Goal: Task Accomplishment & Management: Manage account settings

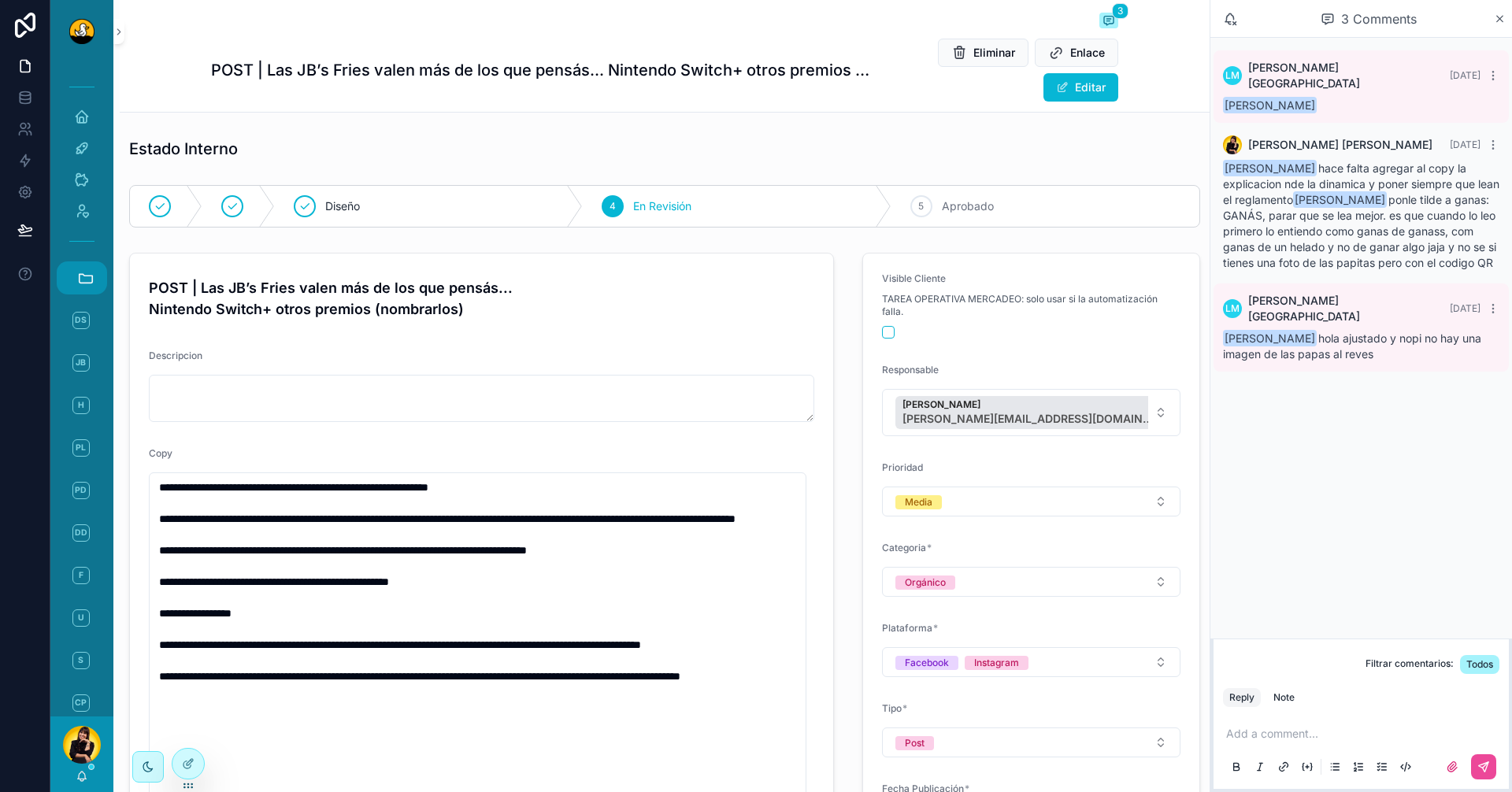
scroll to position [218, 0]
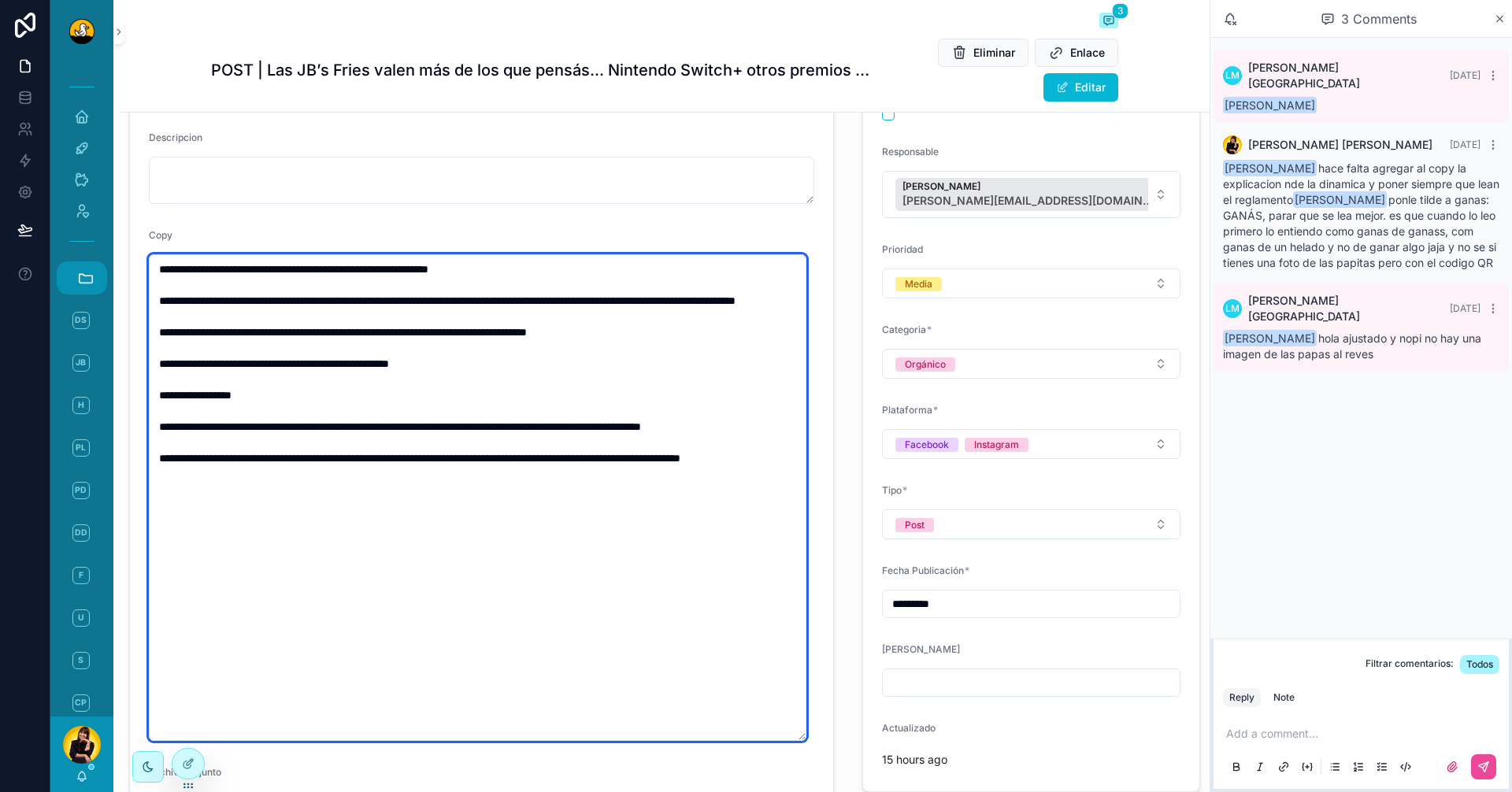
click at [416, 302] on textarea "**********" at bounding box center [478, 498] width 658 height 487
drag, startPoint x: 187, startPoint y: 384, endPoint x: 602, endPoint y: 404, distance: 415.5
click at [602, 404] on textarea "**********" at bounding box center [478, 498] width 658 height 487
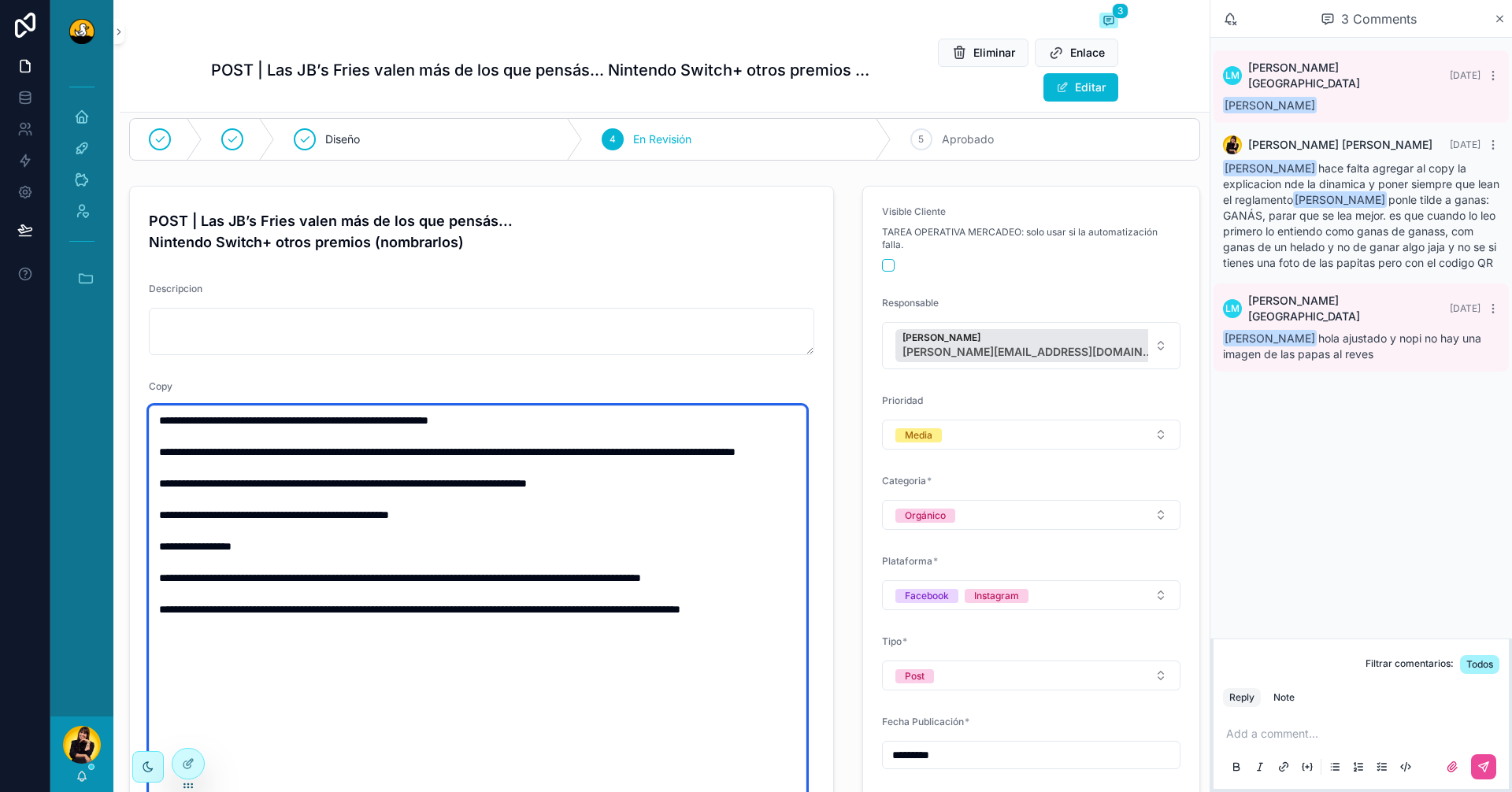
scroll to position [0, 0]
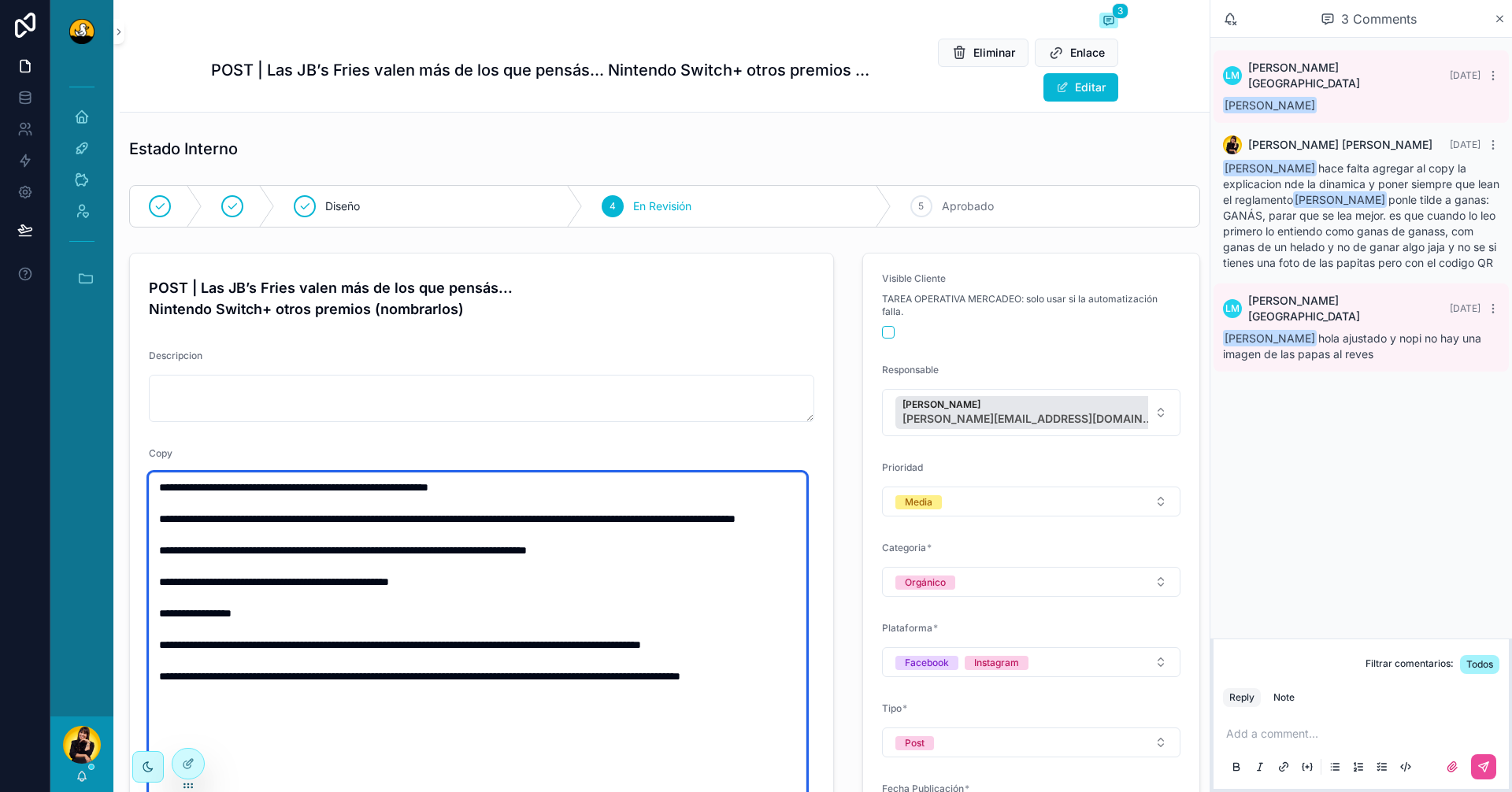
type textarea "**********"
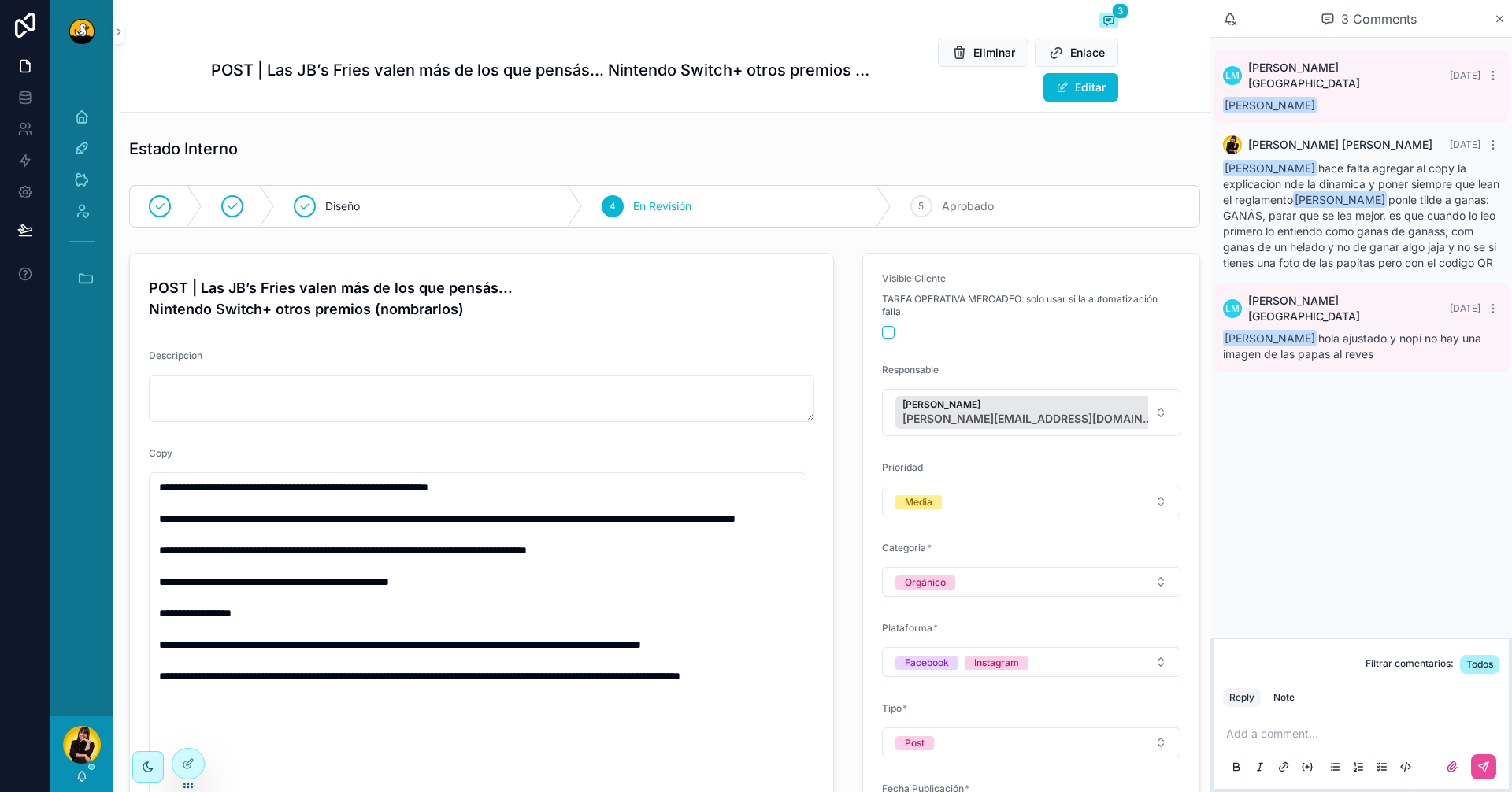
click at [852, 365] on div "Visible Cliente TAREA OPERATIVA MERCADEO: solo usar si la automatización falla.…" at bounding box center [1030, 762] width 356 height 1032
click at [1497, 139] on icon "scrollable content" at bounding box center [1492, 145] width 12 height 12
click at [1448, 106] on span "Delete comment" at bounding box center [1463, 104] width 74 height 12
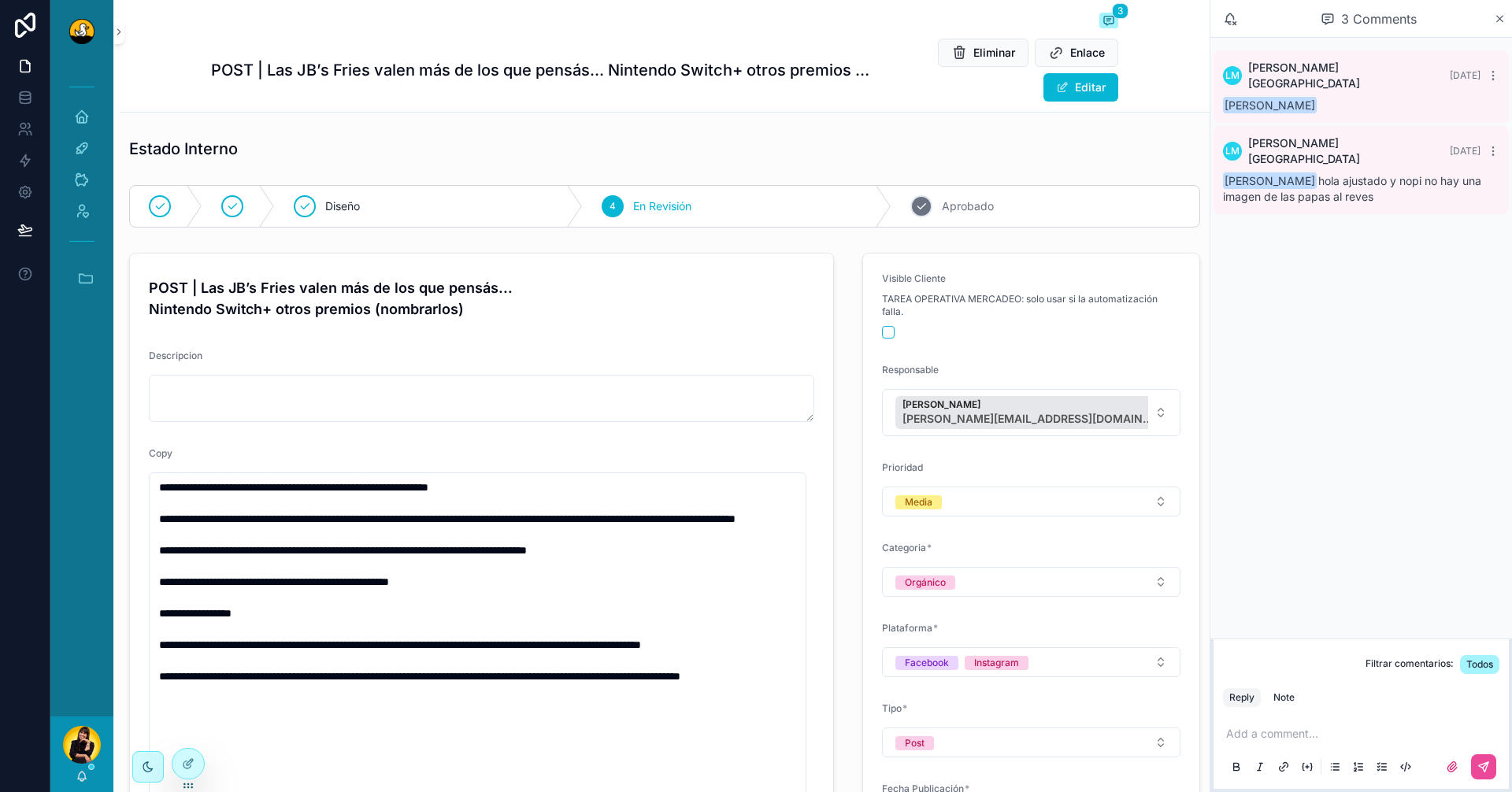
click at [948, 199] on span "Aprobado" at bounding box center [967, 206] width 52 height 16
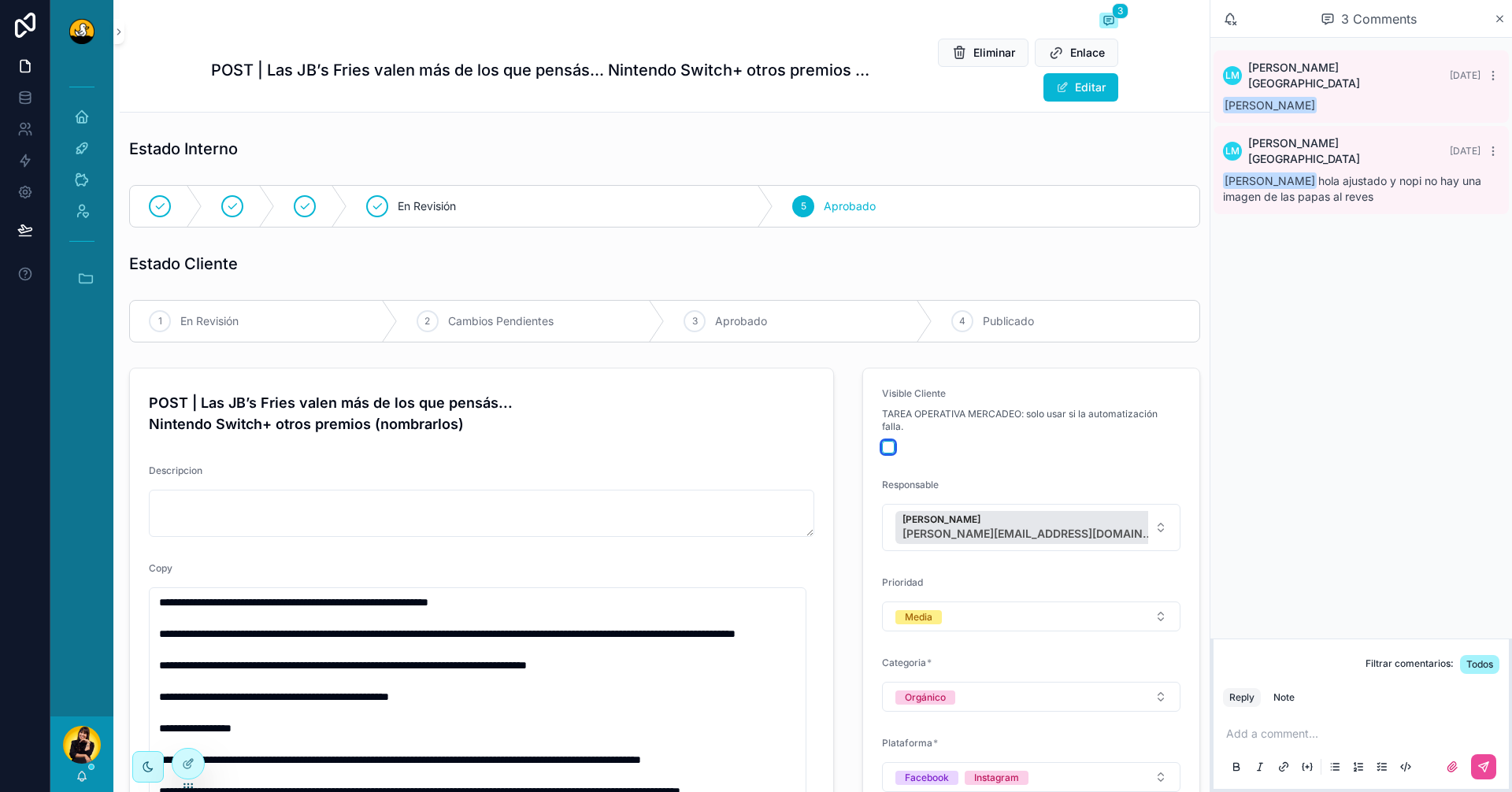
click at [883, 450] on button "scrollable content" at bounding box center [888, 447] width 12 height 12
click at [239, 315] on span "En Revisión" at bounding box center [209, 321] width 58 height 16
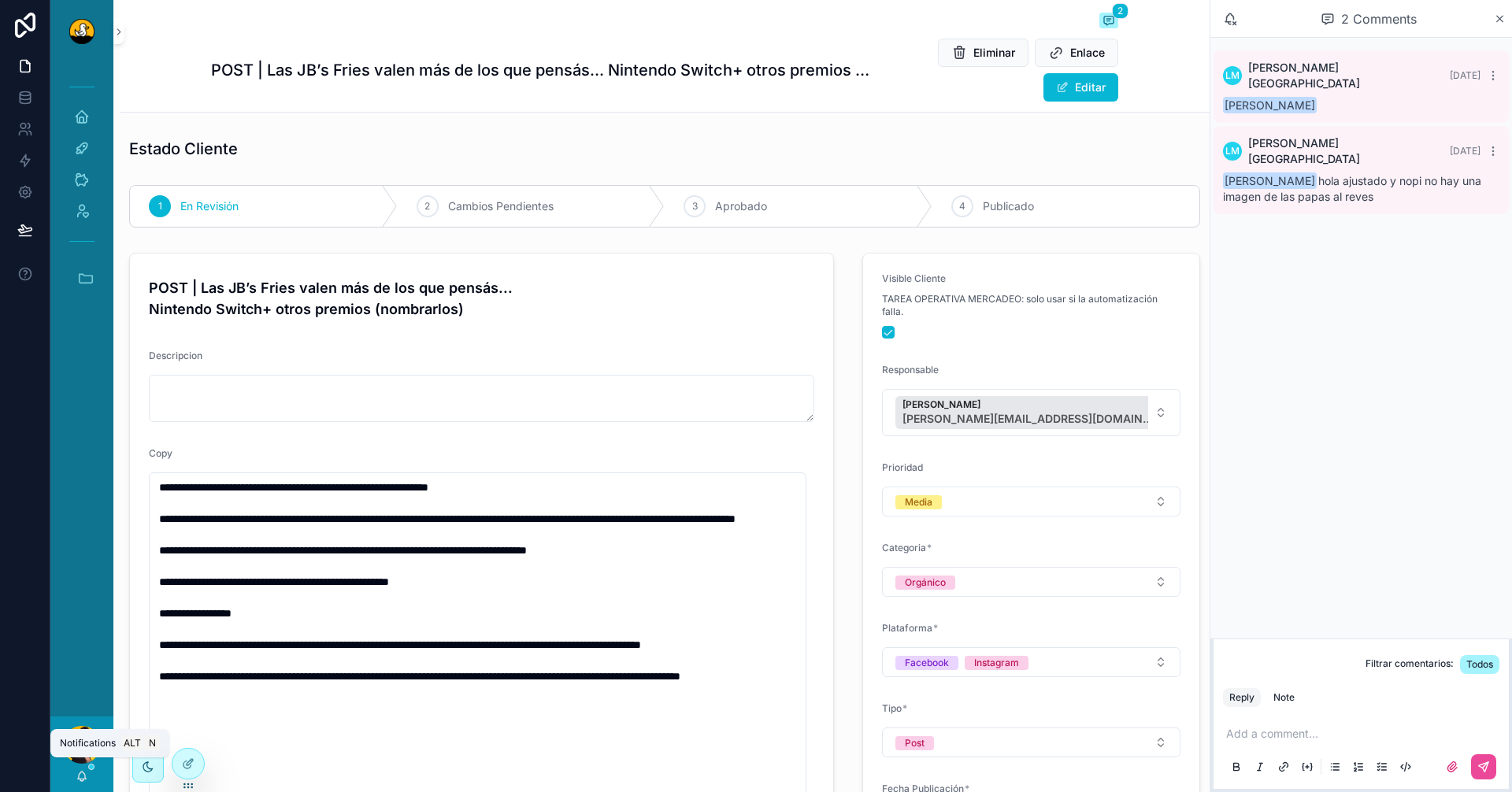
click at [76, 778] on icon "scrollable content" at bounding box center [82, 776] width 12 height 12
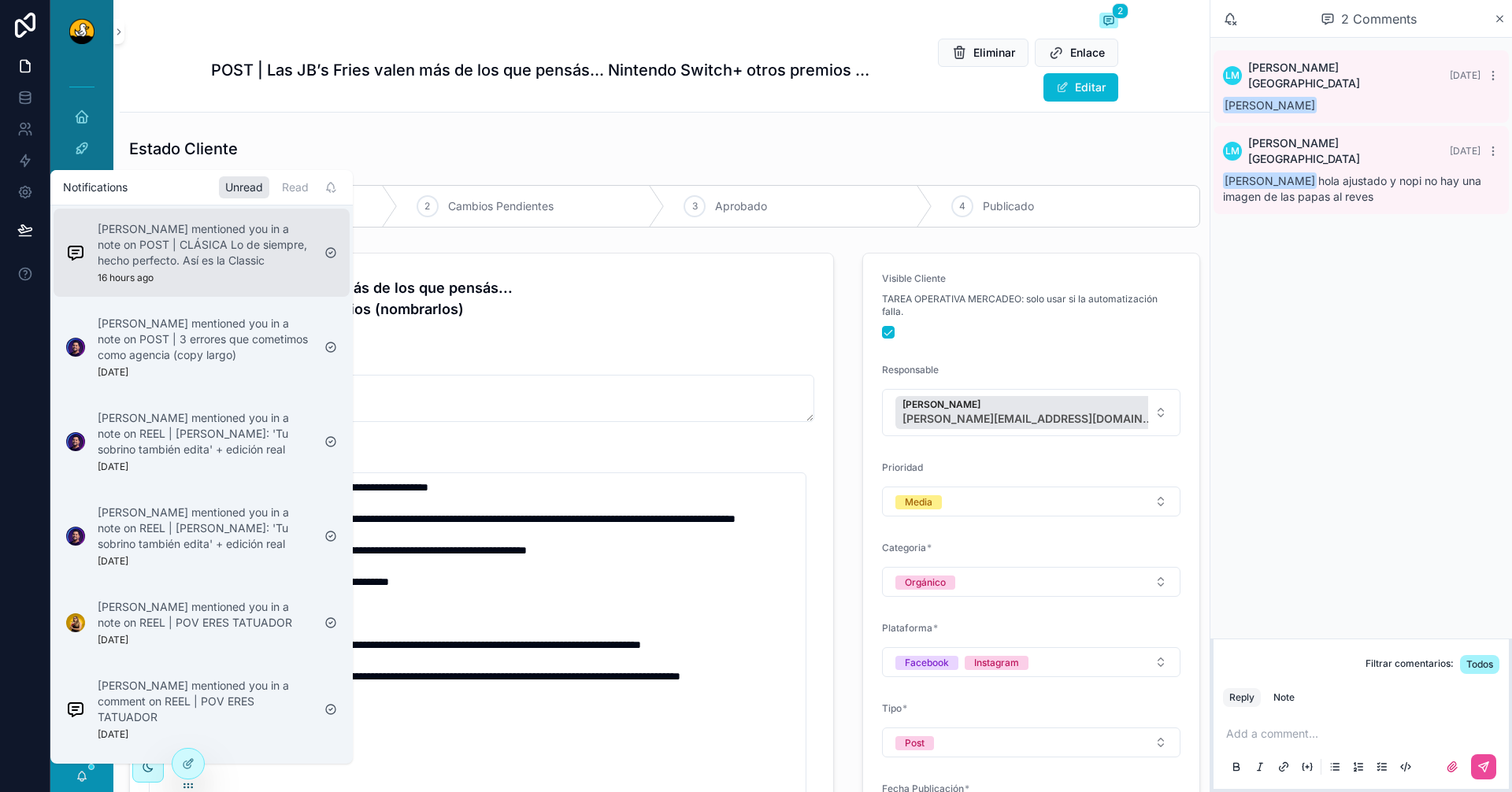
click at [159, 269] on div "[PERSON_NAME] mentioned you in a note on POST | CLÁSICA Lo de siempre, hecho pe…" at bounding box center [204, 253] width 214 height 63
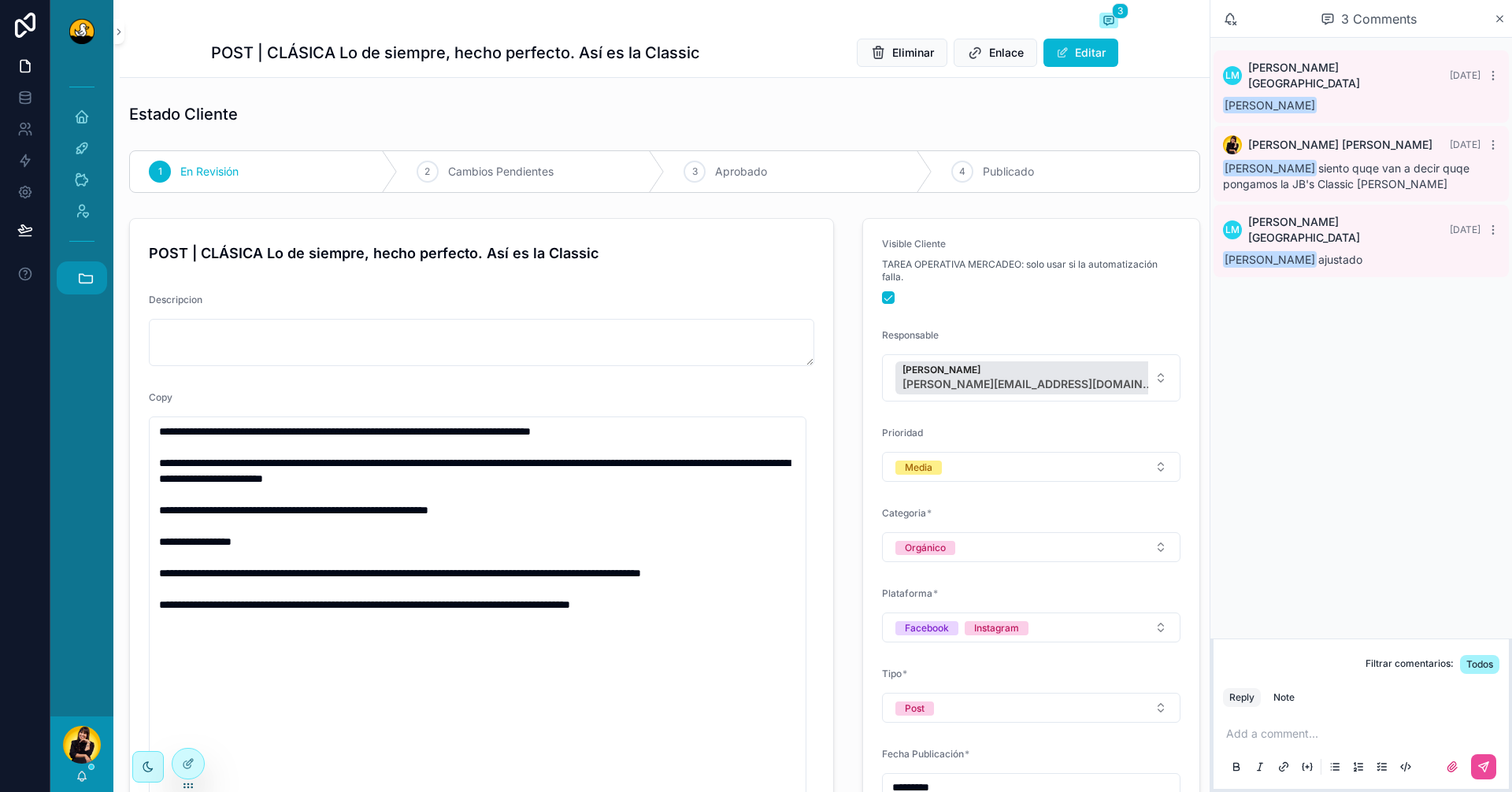
click at [76, 278] on button "Accesos rápidos" at bounding box center [82, 278] width 50 height 33
click at [86, 319] on span "DS" at bounding box center [81, 320] width 17 height 17
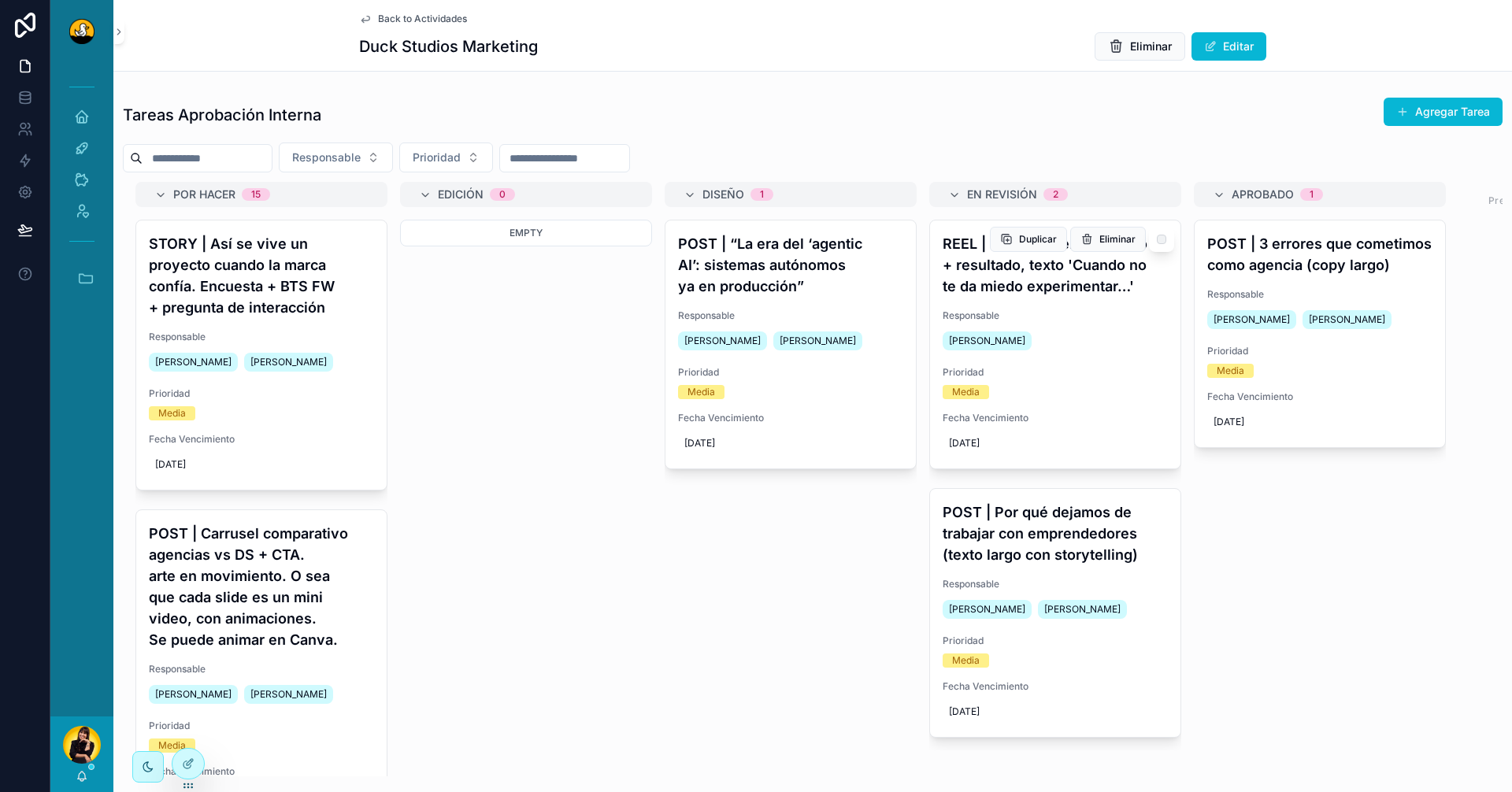
click at [1090, 285] on h4 "REEL | Cultura interna: equipo + resultado, texto 'Cuando no te da miedo experi…" at bounding box center [1055, 264] width 225 height 64
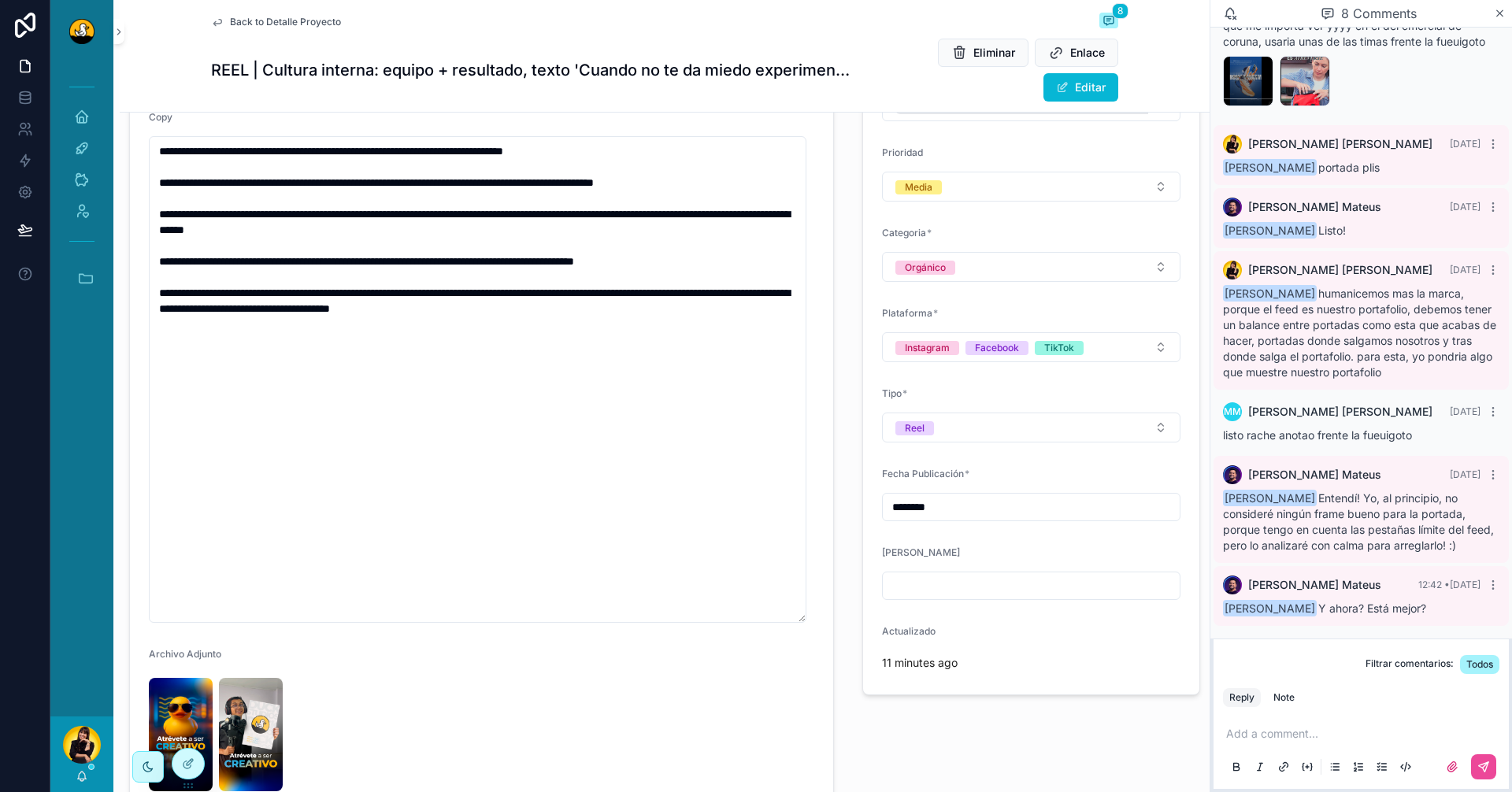
scroll to position [471, 0]
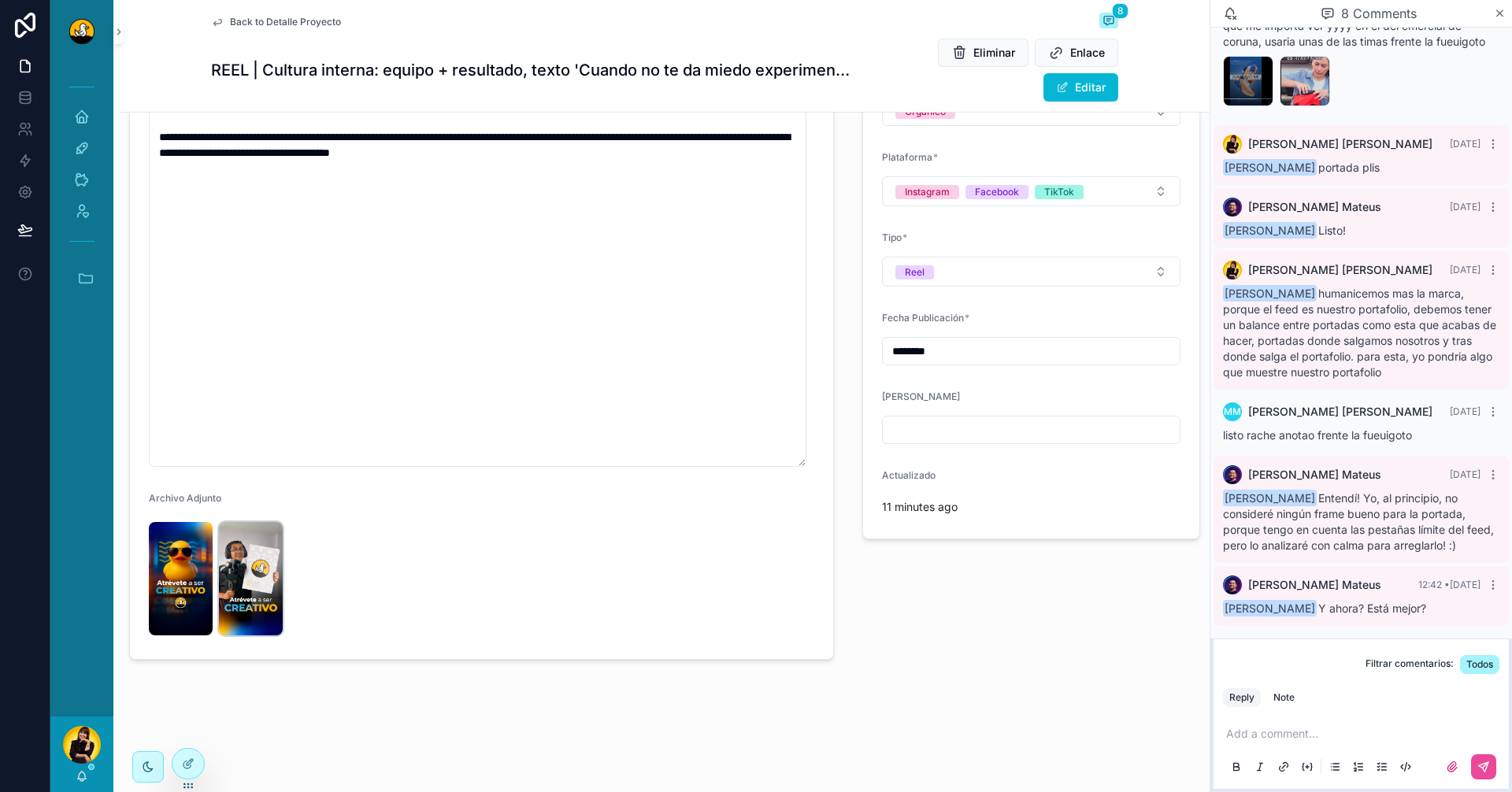
click at [267, 566] on img "scrollable content" at bounding box center [250, 578] width 64 height 113
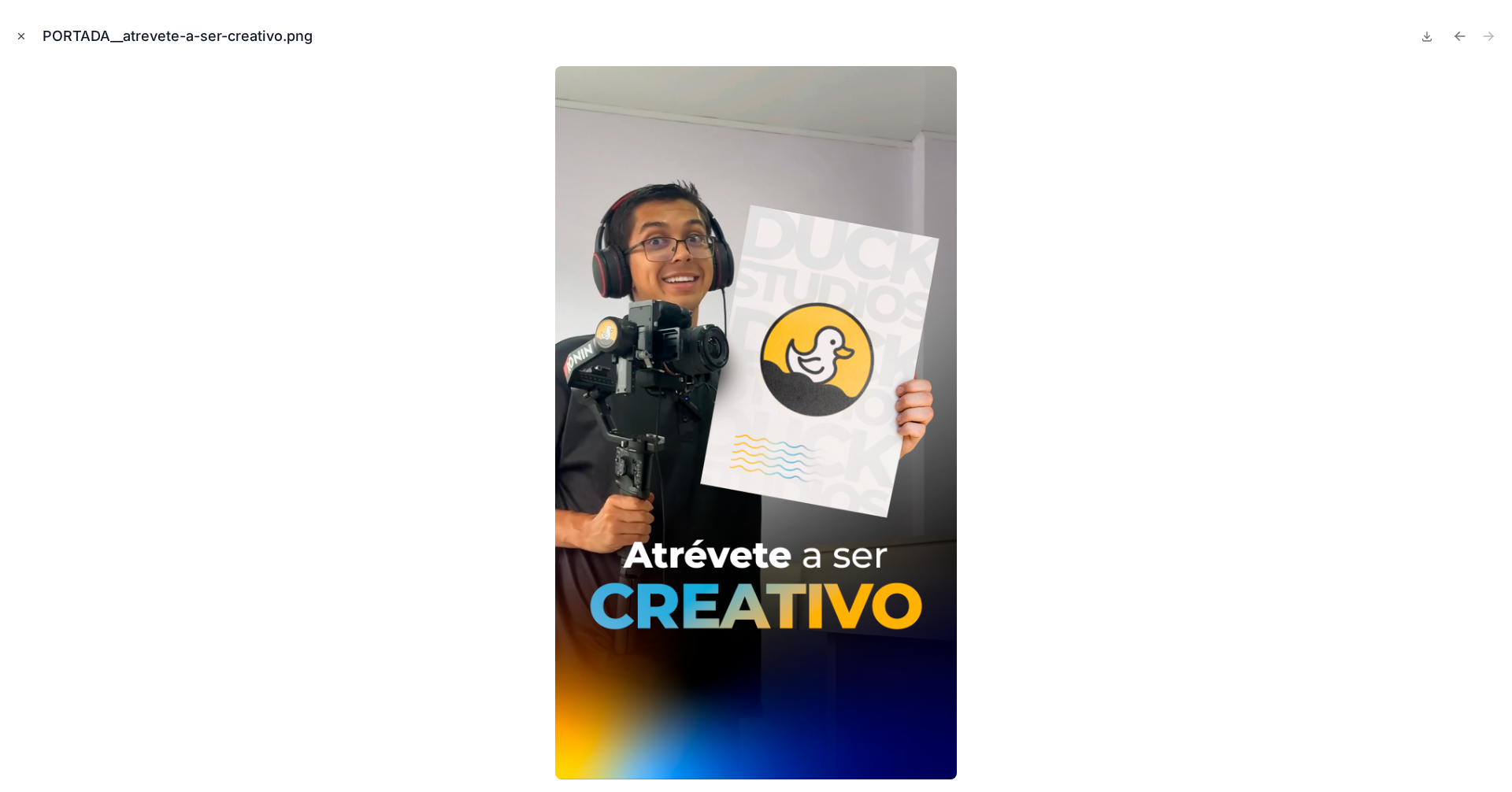
click at [25, 39] on icon "Close modal" at bounding box center [22, 36] width 11 height 11
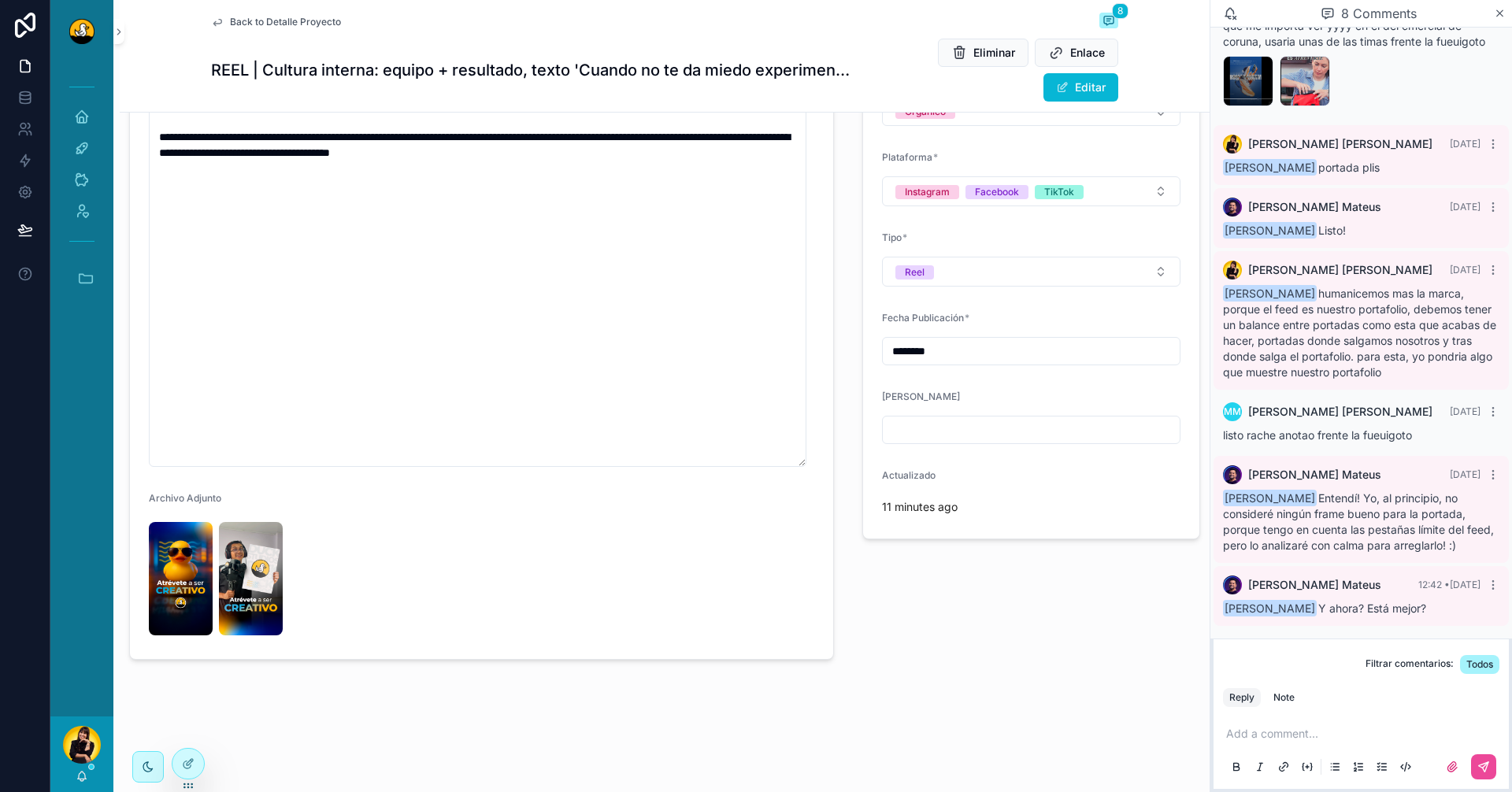
click at [1287, 740] on p "scrollable content" at bounding box center [1364, 734] width 277 height 16
drag, startPoint x: 1287, startPoint y: 740, endPoint x: 1340, endPoint y: 739, distance: 53.0
click at [1340, 739] on p "**********" at bounding box center [1364, 734] width 277 height 16
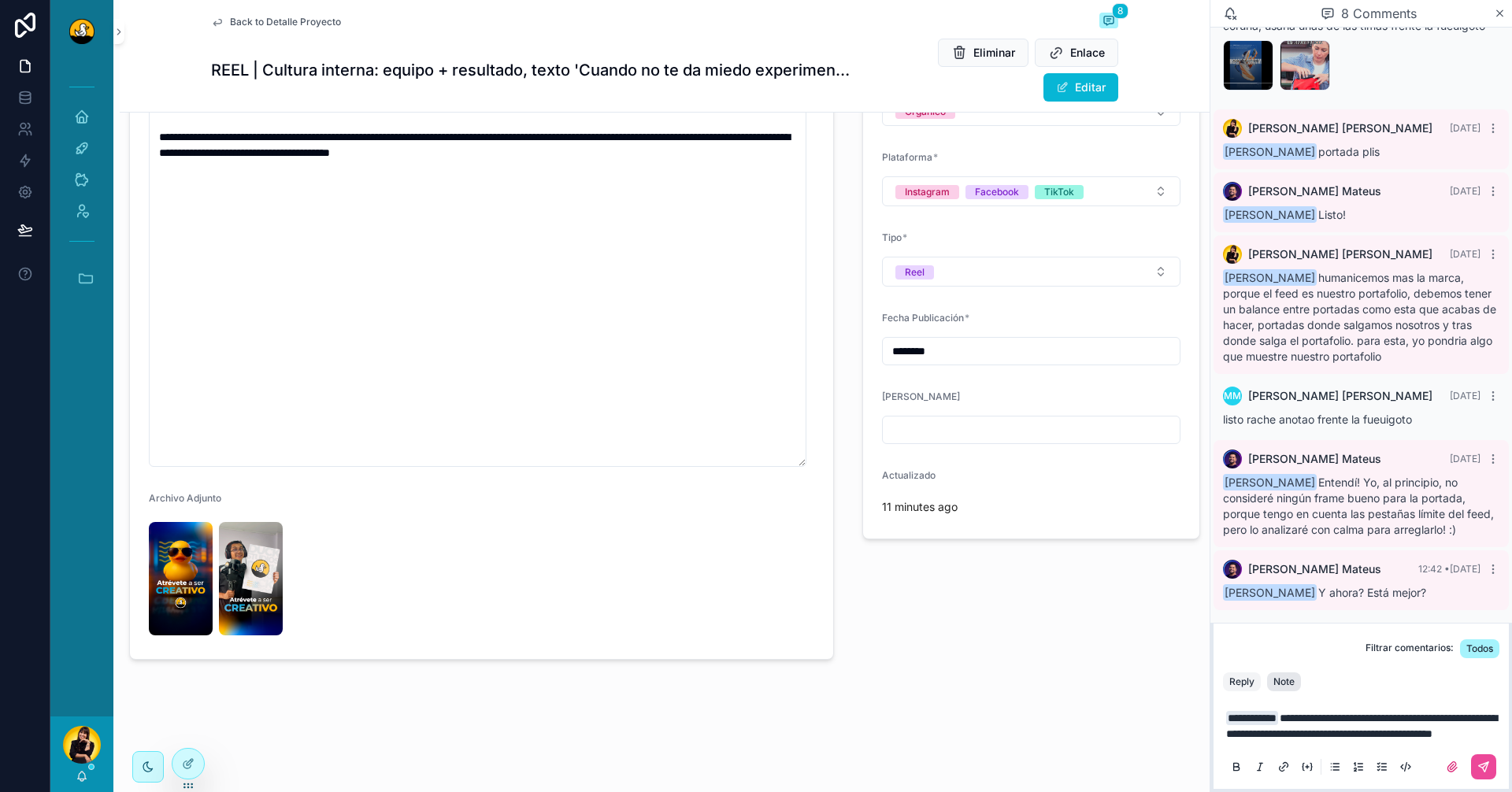
click at [1275, 676] on div "Note" at bounding box center [1284, 682] width 21 height 12
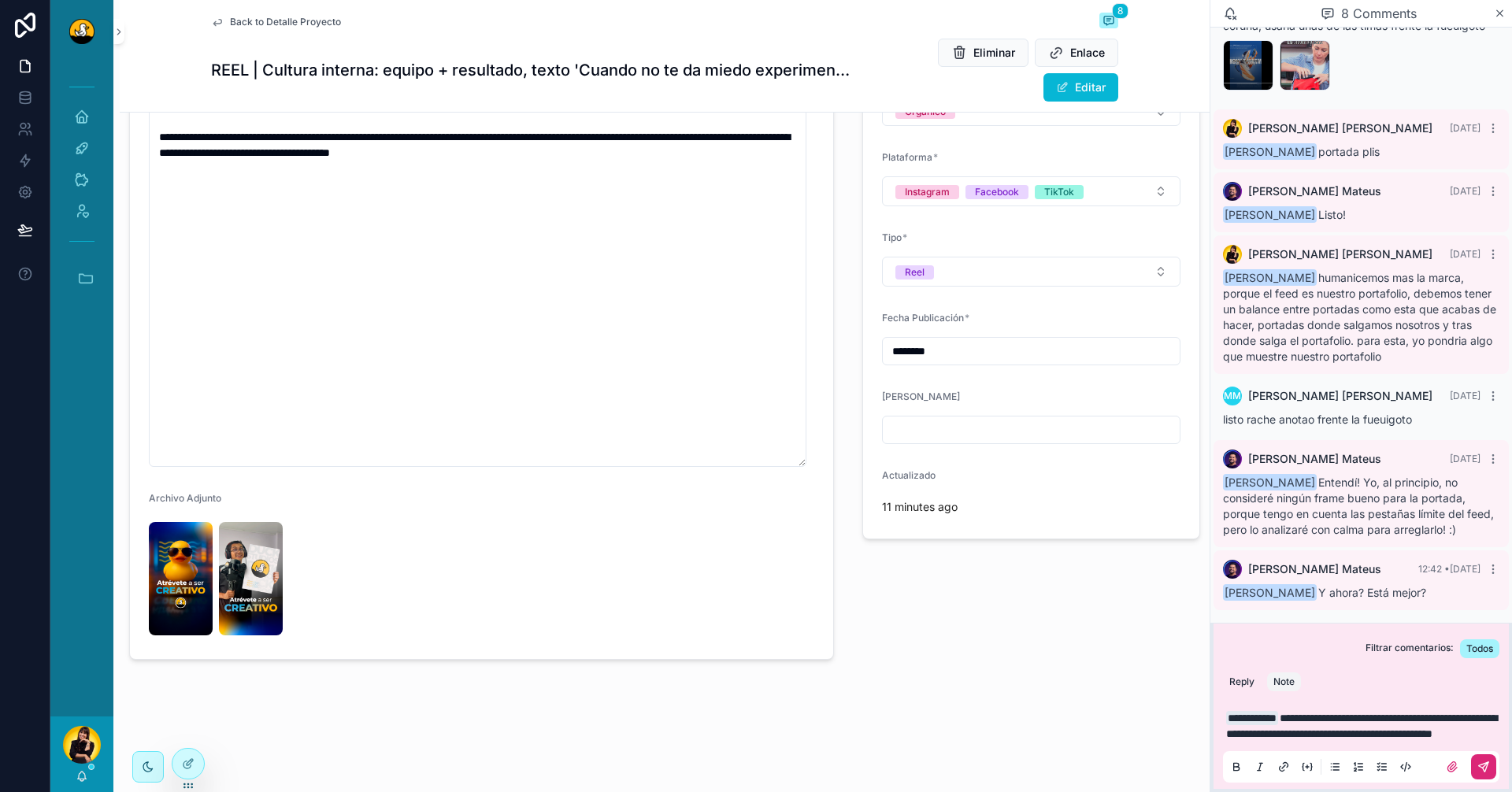
click at [1479, 761] on icon "scrollable content" at bounding box center [1483, 766] width 12 height 12
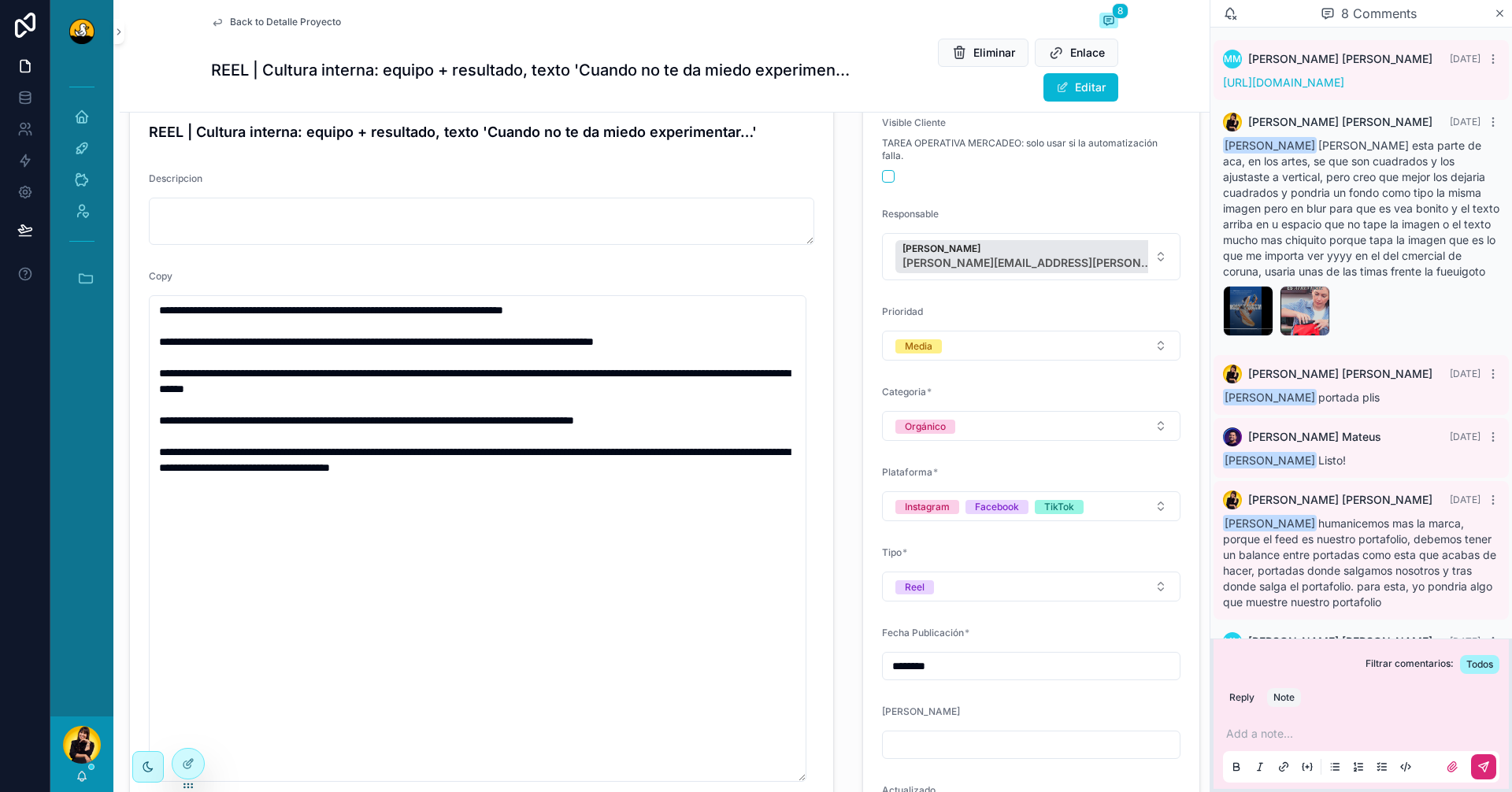
click at [1313, 74] on div "MM Miguel Madriz 4 days ago https://drive.google.com/drive/folders/1oXLOcTXriMZ…" at bounding box center [1361, 69] width 296 height 60
click at [1311, 89] on div "https://drive.google.com/drive/folders/1oXLOcTXriMZVB7DDVvVfSBSR3P75zrQF?usp=dr…" at bounding box center [1361, 83] width 277 height 16
click at [1241, 87] on link "https://drive.google.com/drive/folders/1oXLOcTXriMZVB7DDVvVfSBSR3P75zrQF?usp=dr…" at bounding box center [1284, 83] width 122 height 13
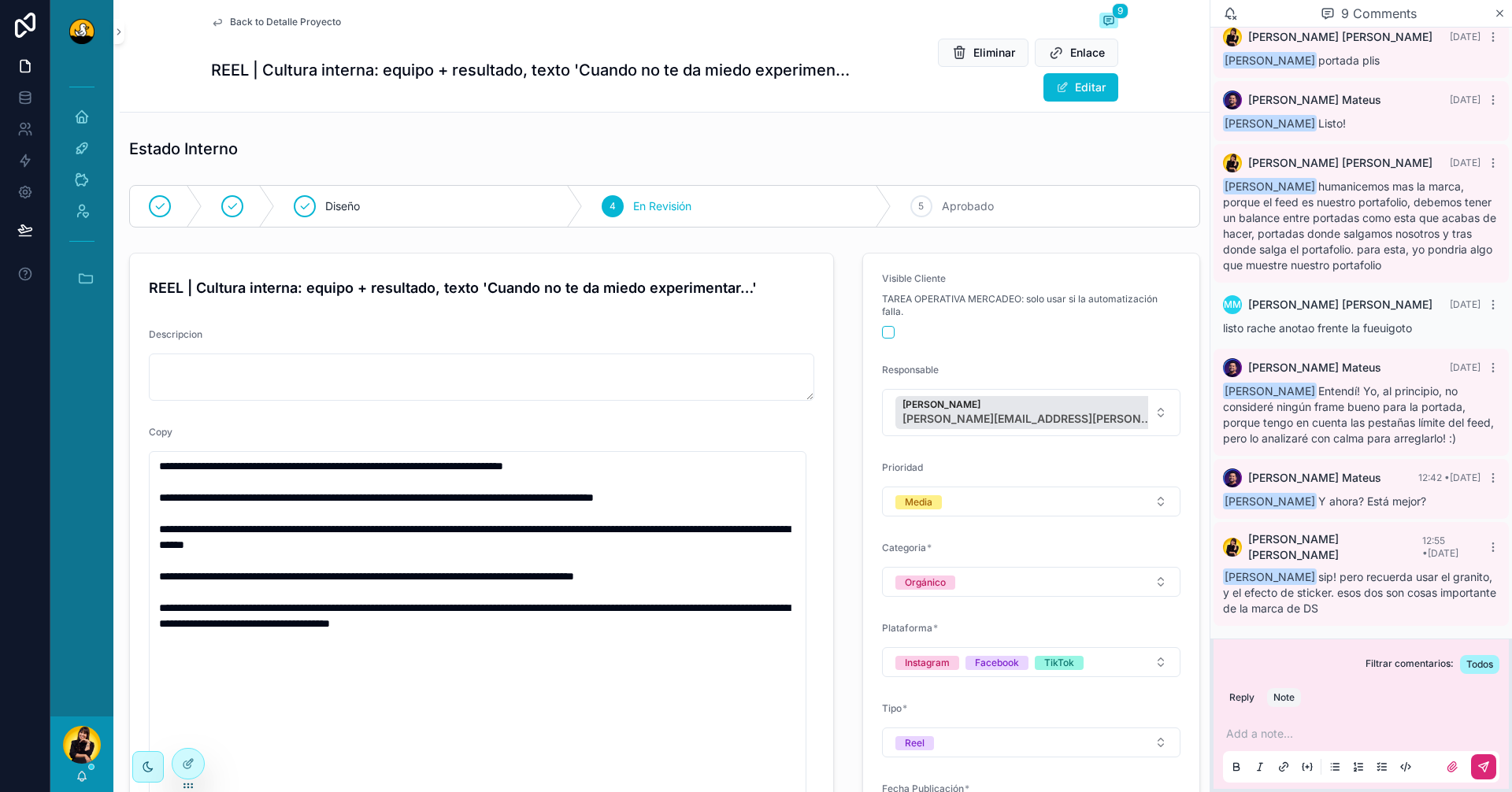
click at [75, 769] on div "[PERSON_NAME]" at bounding box center [82, 755] width 63 height 76
click at [71, 781] on div "[PERSON_NAME]" at bounding box center [82, 755] width 63 height 76
click at [81, 778] on icon "scrollable content" at bounding box center [82, 776] width 12 height 12
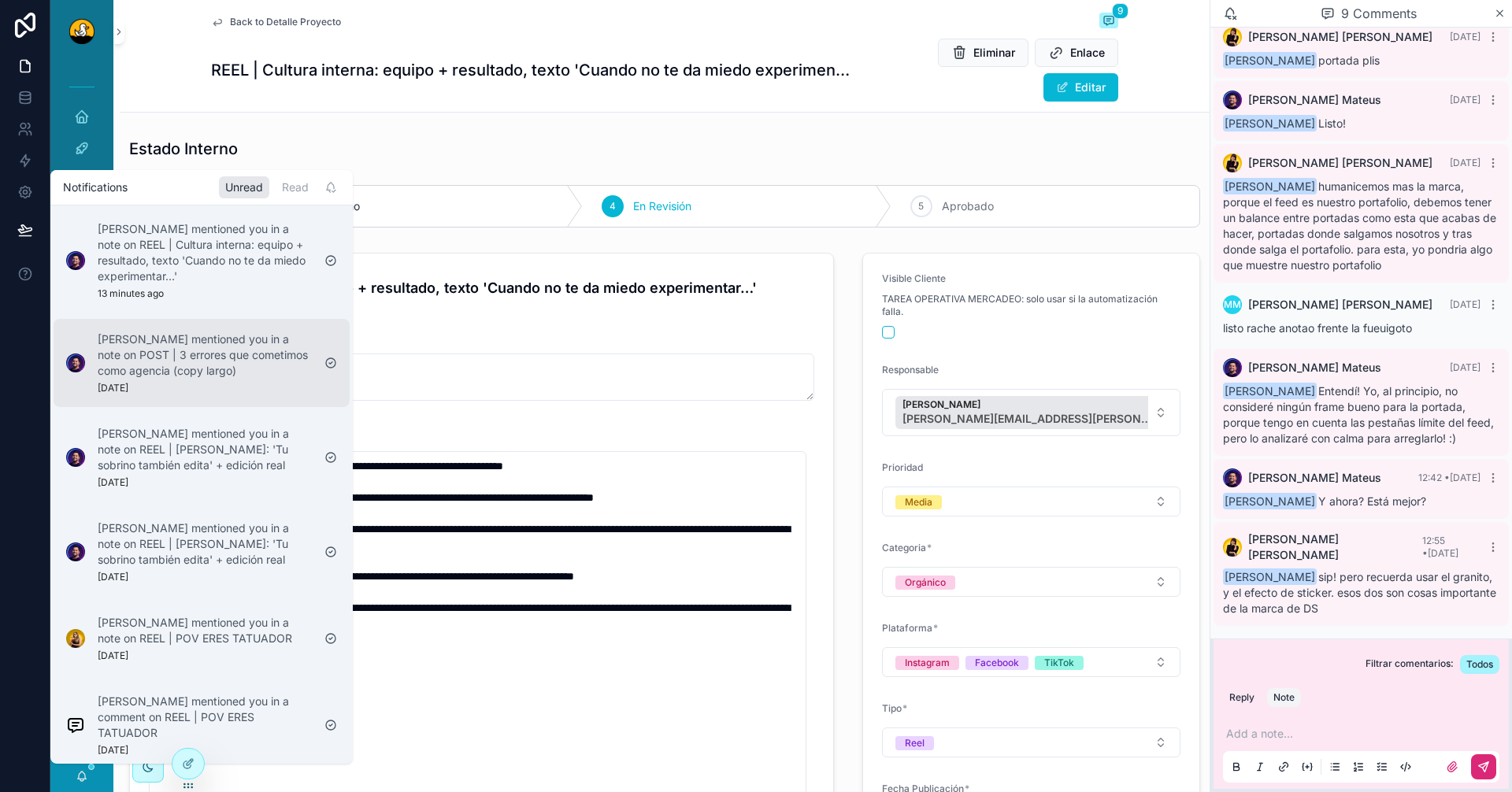
click at [226, 362] on p "[PERSON_NAME] mentioned you in a note on POST | 3 errores que cometimos como ag…" at bounding box center [204, 356] width 214 height 48
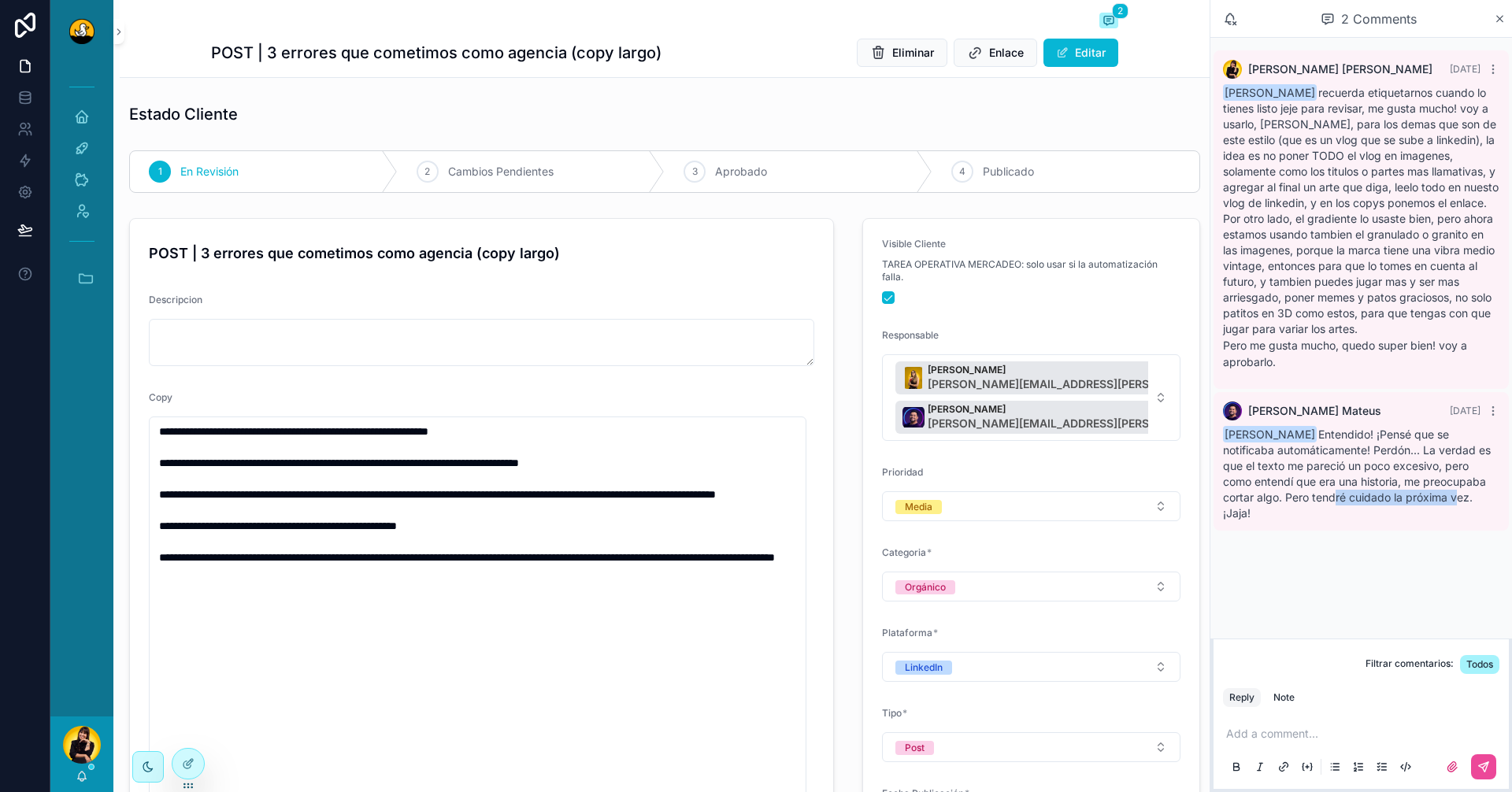
drag, startPoint x: 1377, startPoint y: 493, endPoint x: 1416, endPoint y: 493, distance: 39.0
click at [1416, 493] on span "Rachel Basulto Entendido! ¡Pensé que se notificaba automáticamente! Perdón... L…" at bounding box center [1357, 473] width 268 height 92
click at [979, 161] on div "4 Publicado" at bounding box center [1066, 171] width 268 height 41
click at [77, 769] on div "[PERSON_NAME]" at bounding box center [82, 755] width 63 height 76
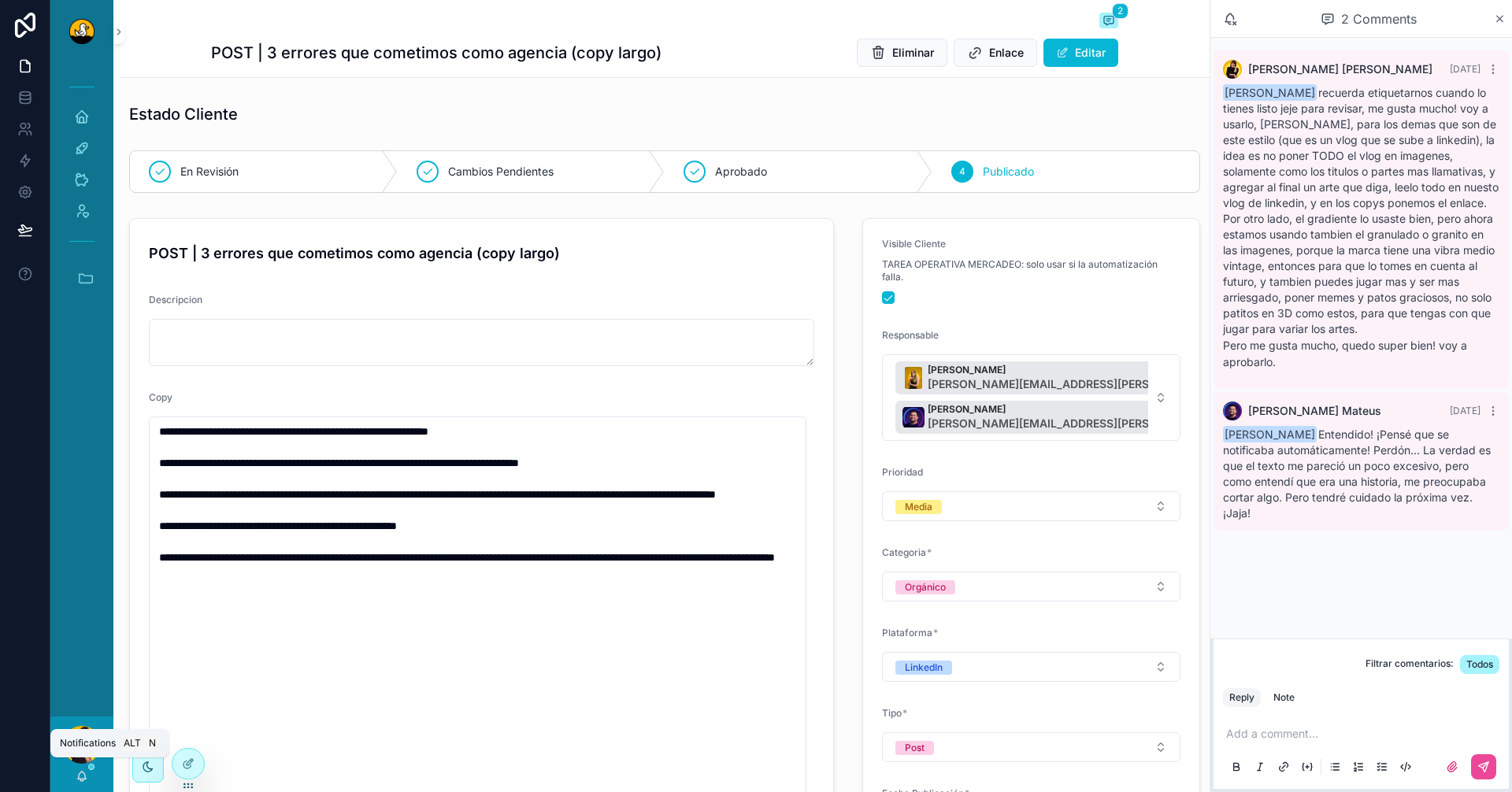
click at [76, 776] on icon "scrollable content" at bounding box center [82, 776] width 12 height 12
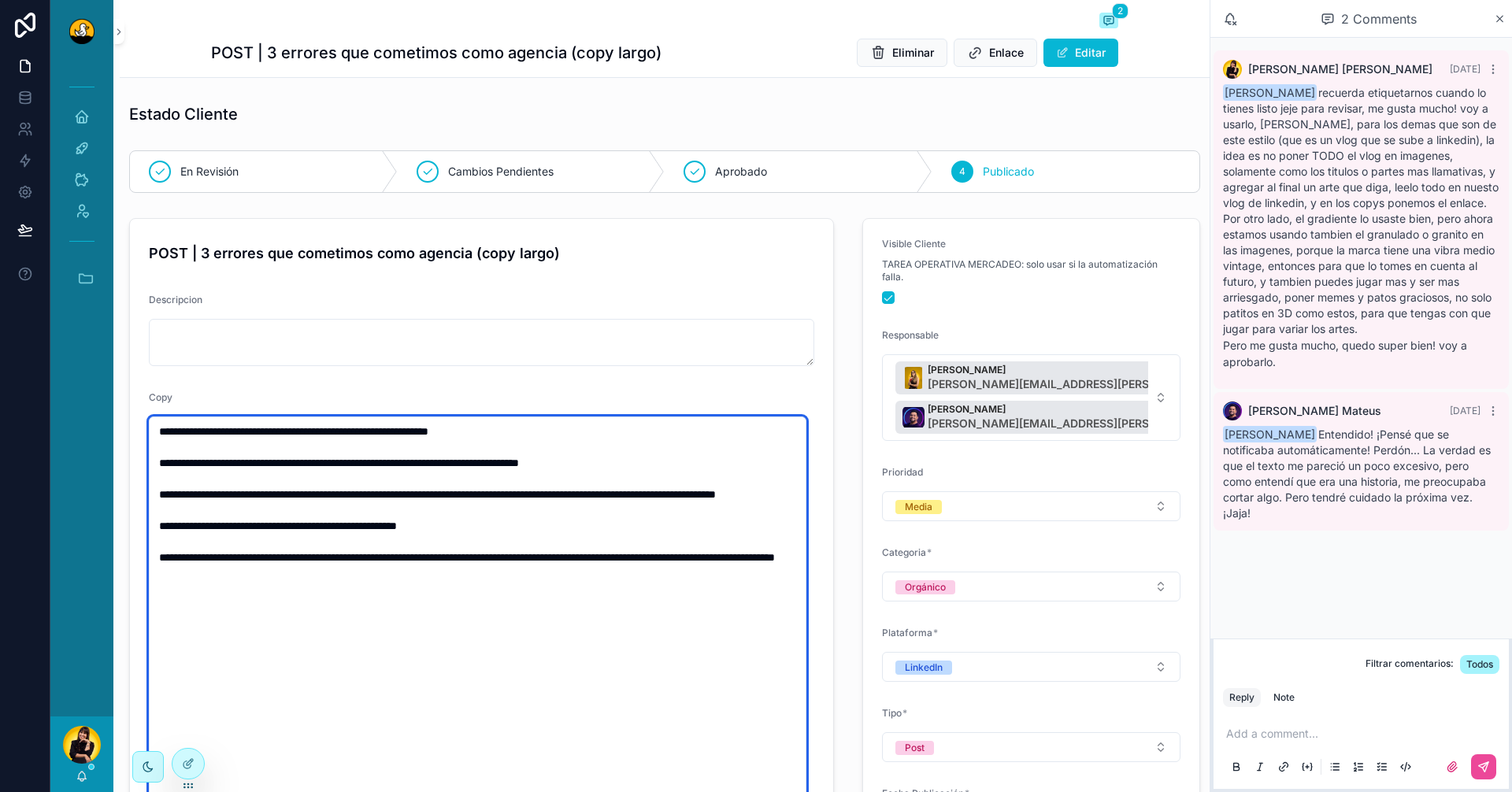
click at [548, 676] on textarea "**********" at bounding box center [478, 660] width 658 height 487
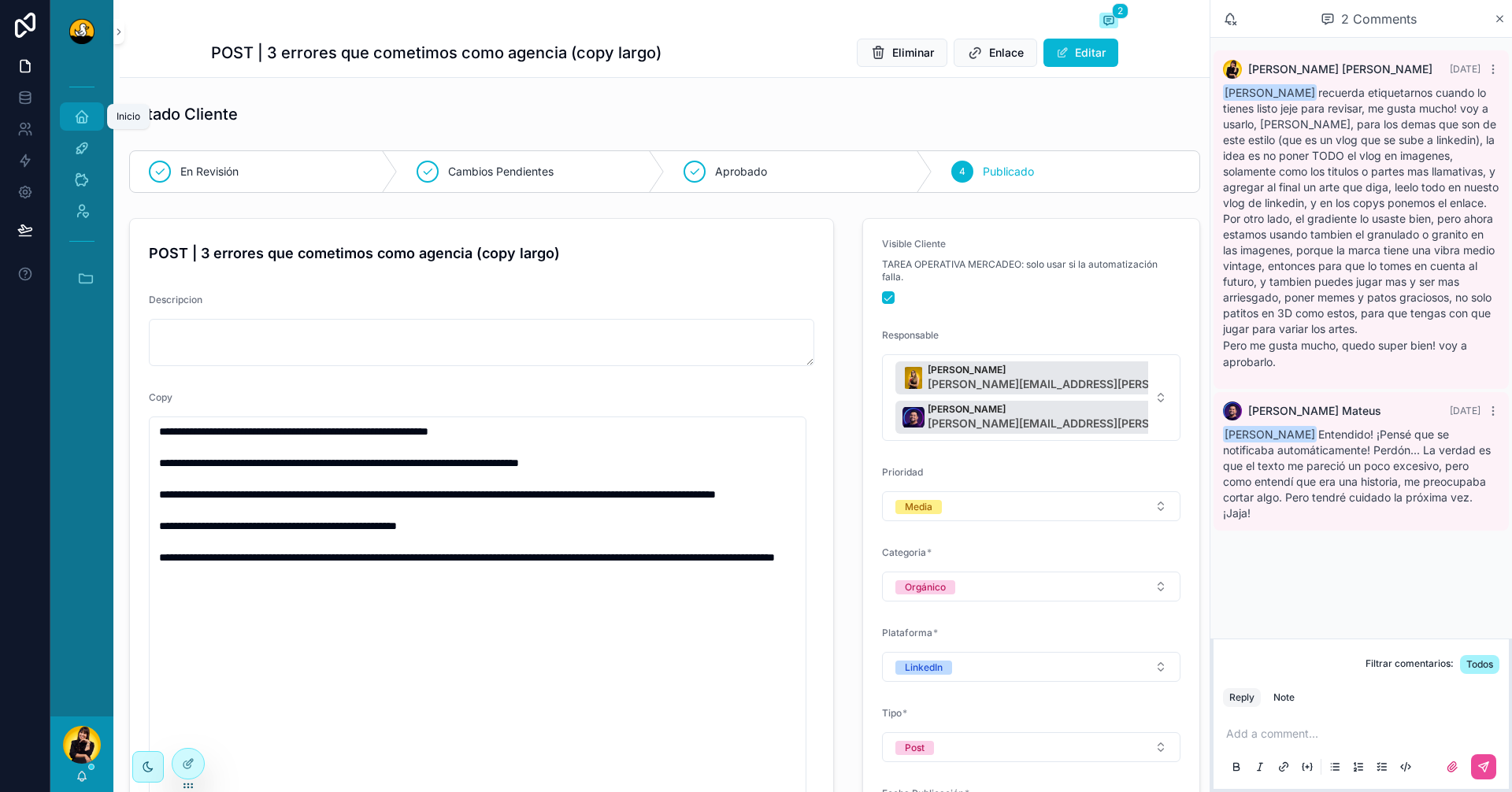
click at [89, 106] on div "Inicio" at bounding box center [82, 116] width 26 height 26
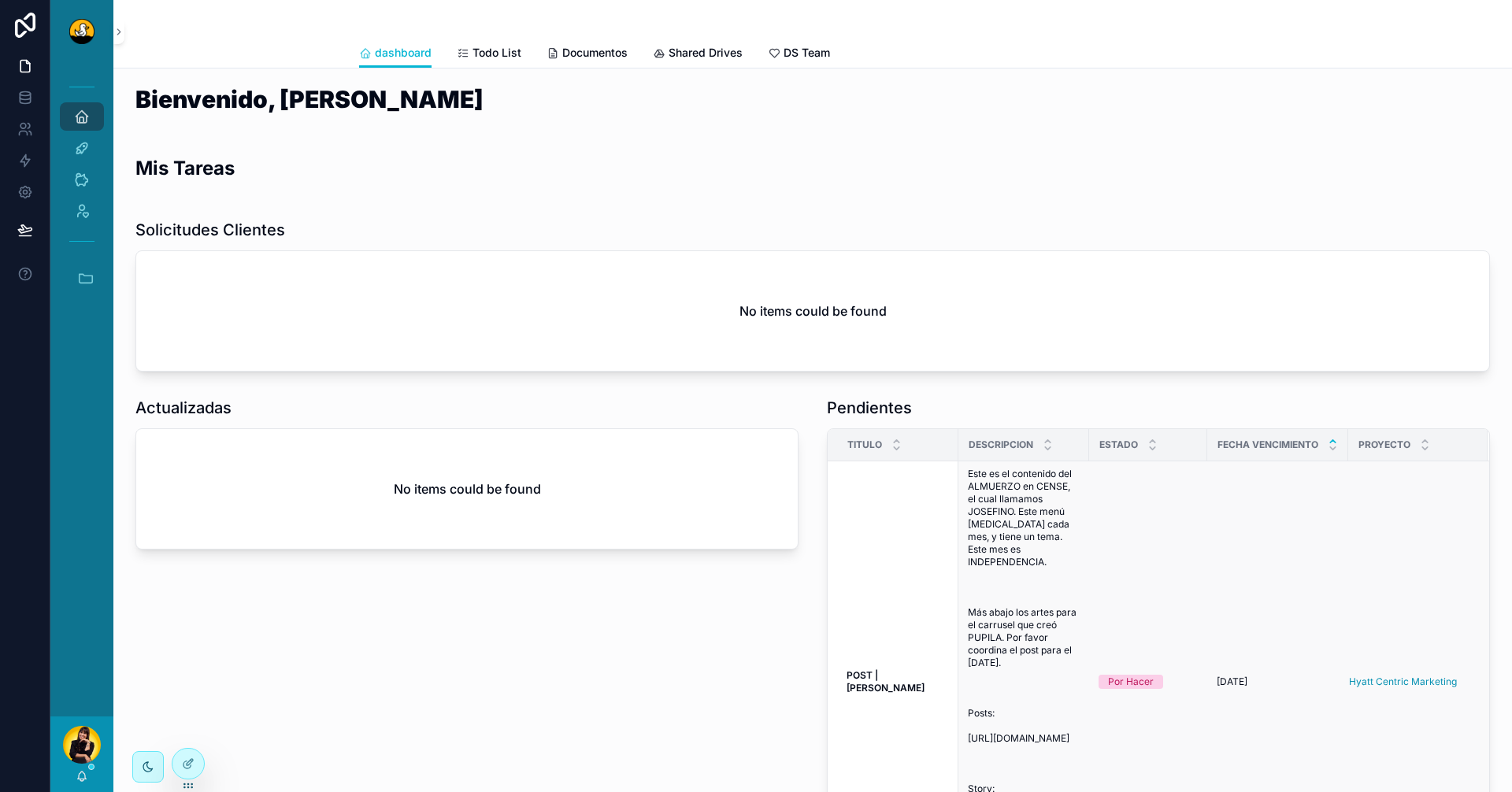
scroll to position [315, 0]
